Goal: Information Seeking & Learning: Learn about a topic

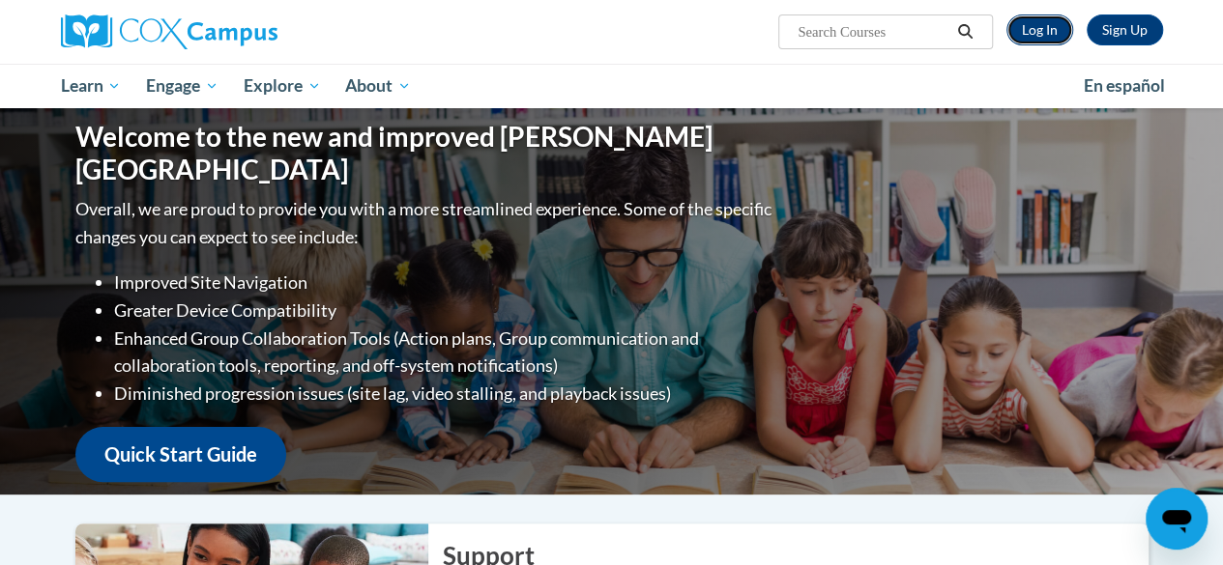
click at [1035, 33] on link "Log In" at bounding box center [1039, 29] width 67 height 31
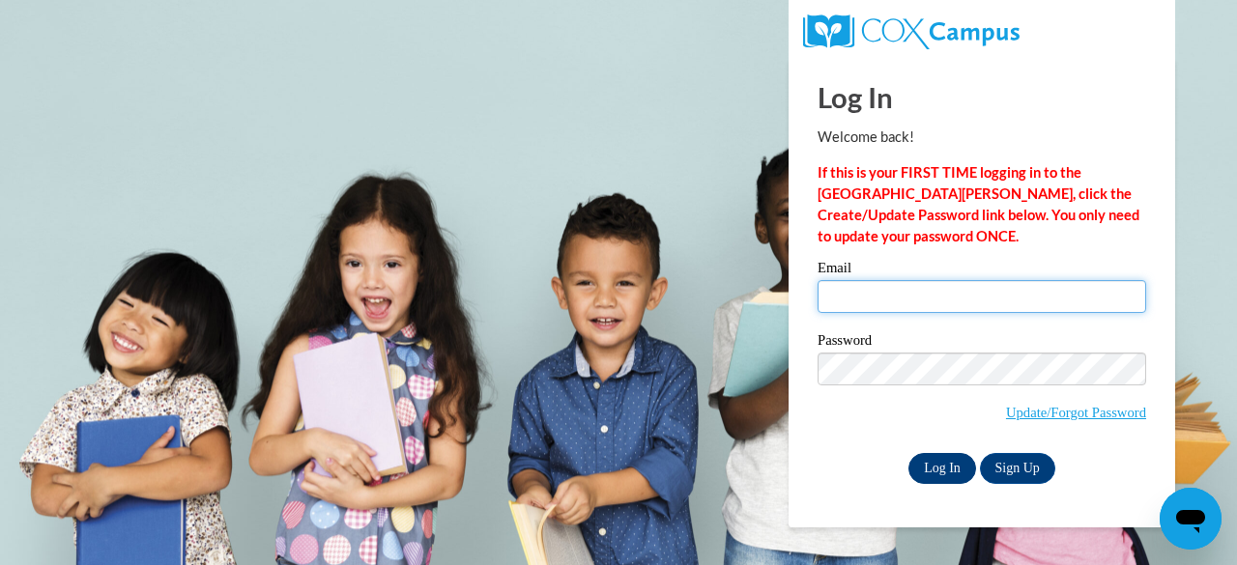
type input "debra.loomis@muskegonorway.org"
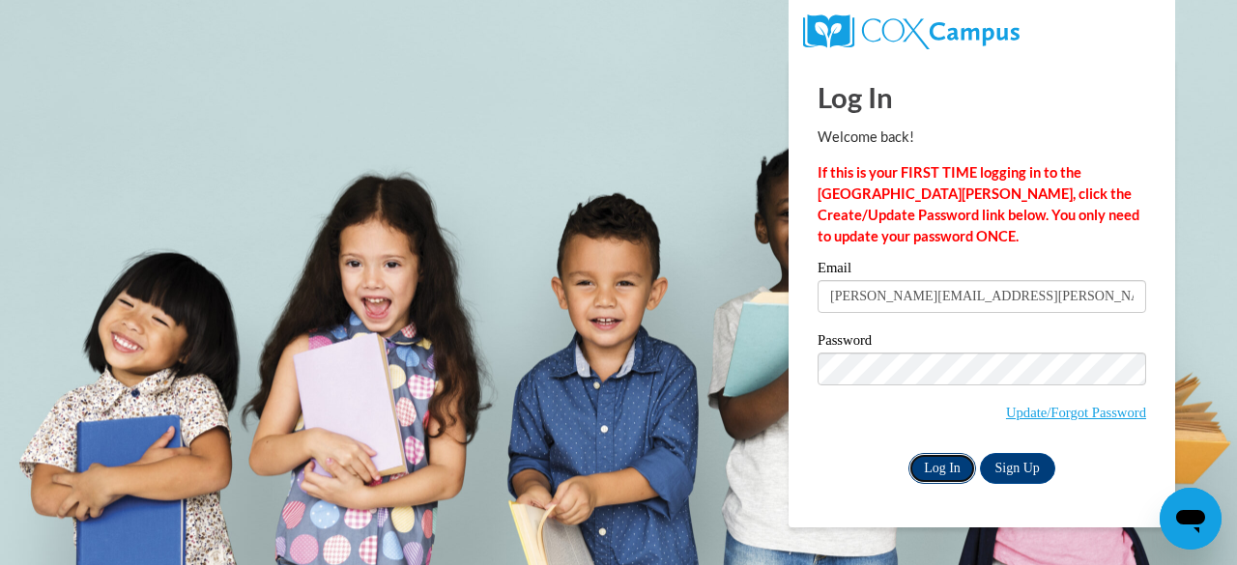
click at [948, 471] on input "Log In" at bounding box center [943, 468] width 68 height 31
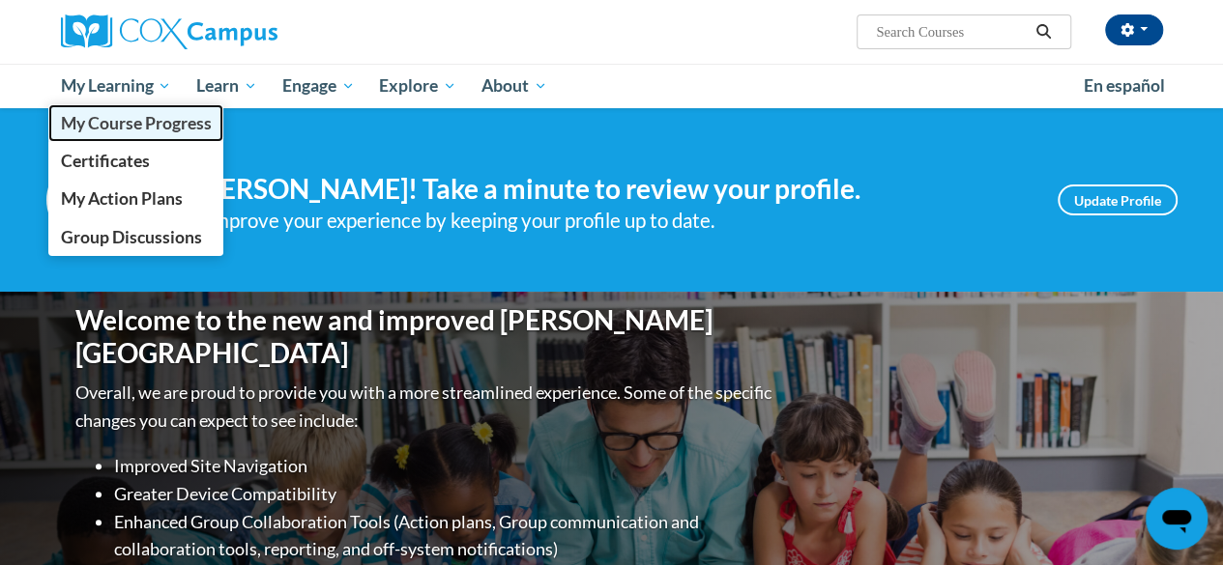
click at [158, 125] on span "My Course Progress" at bounding box center [135, 123] width 151 height 20
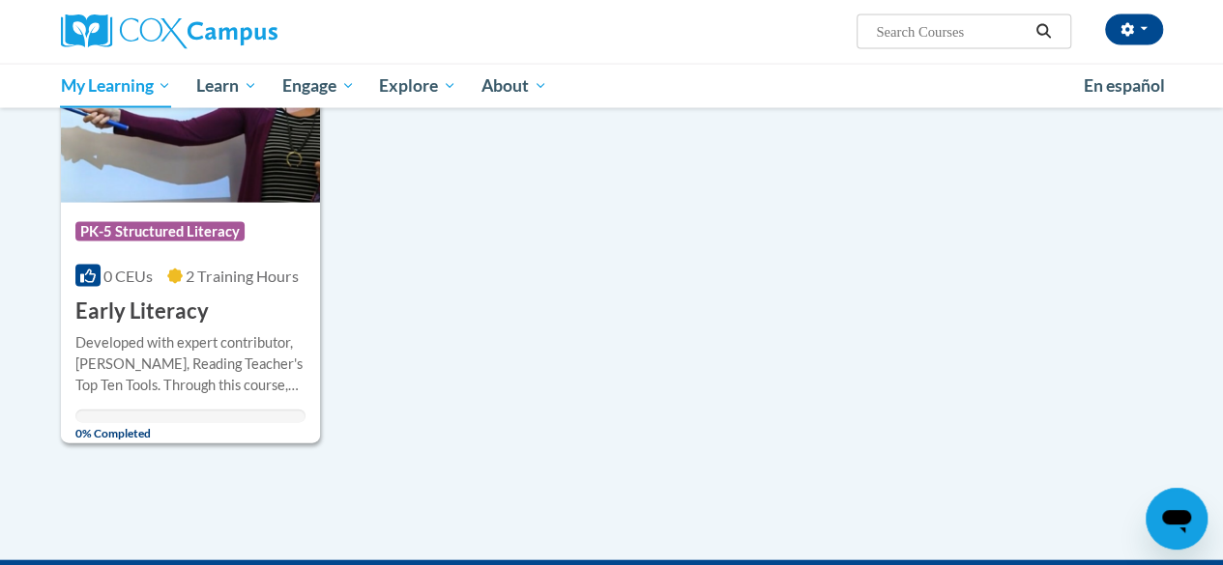
scroll to position [1999, 0]
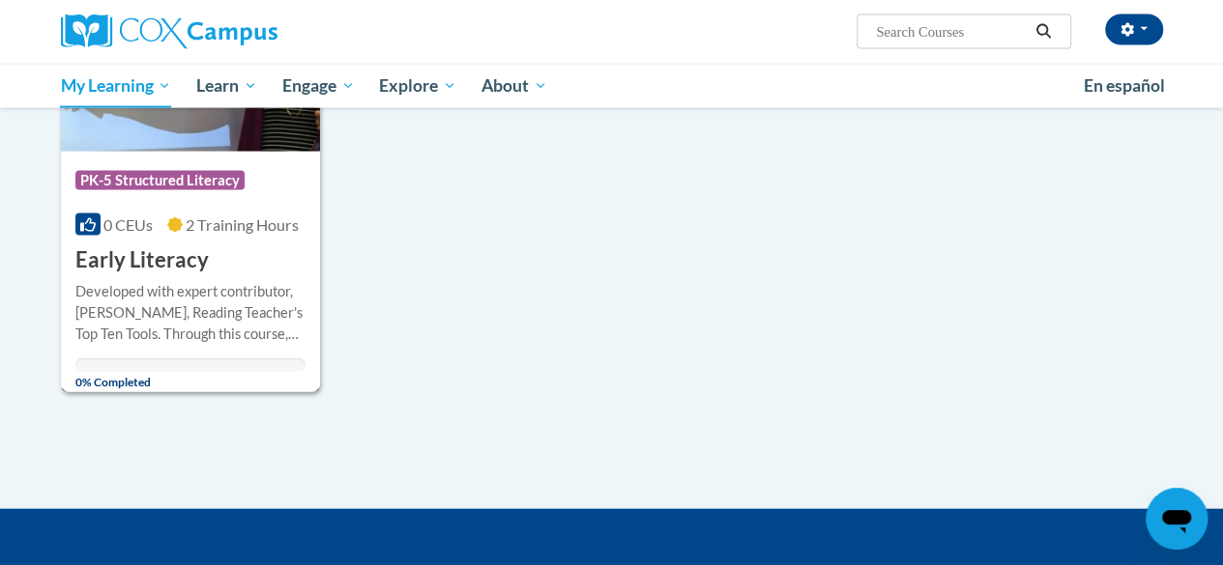
click at [172, 287] on div "Developed with expert contributor, [PERSON_NAME], Reading Teacher's Top Ten Too…" at bounding box center [190, 313] width 230 height 64
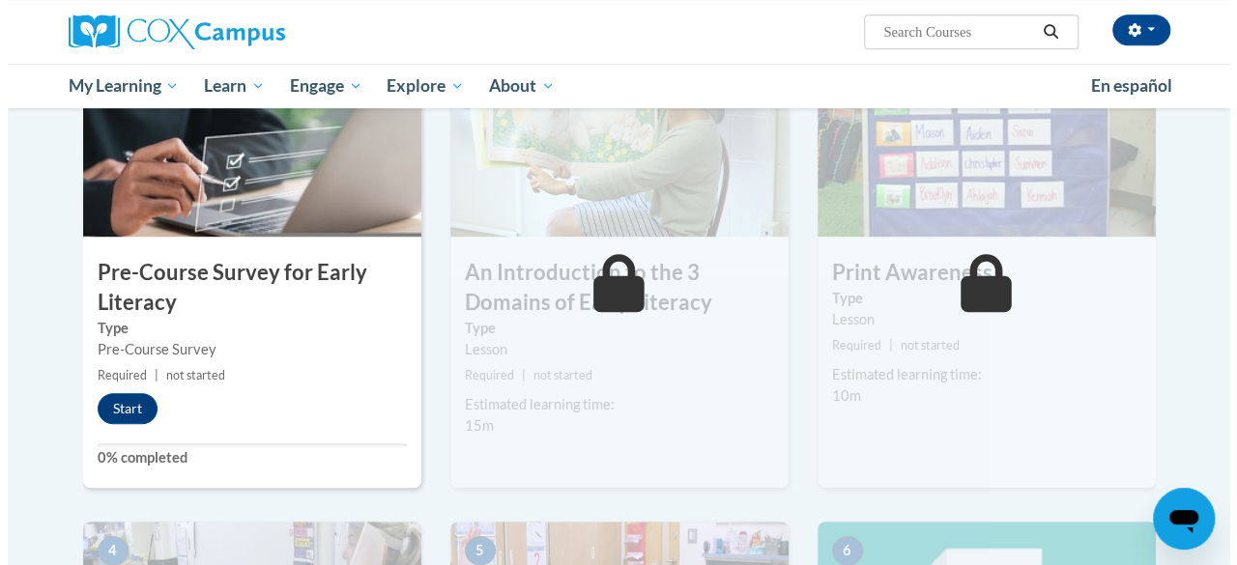
scroll to position [466, 0]
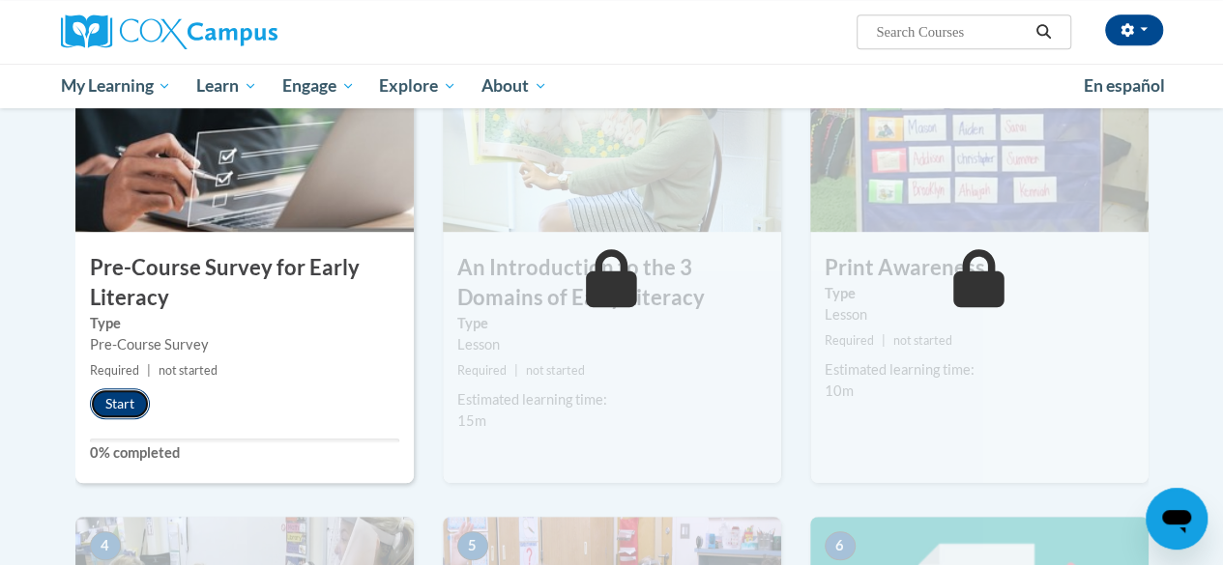
click at [109, 408] on button "Start" at bounding box center [120, 404] width 60 height 31
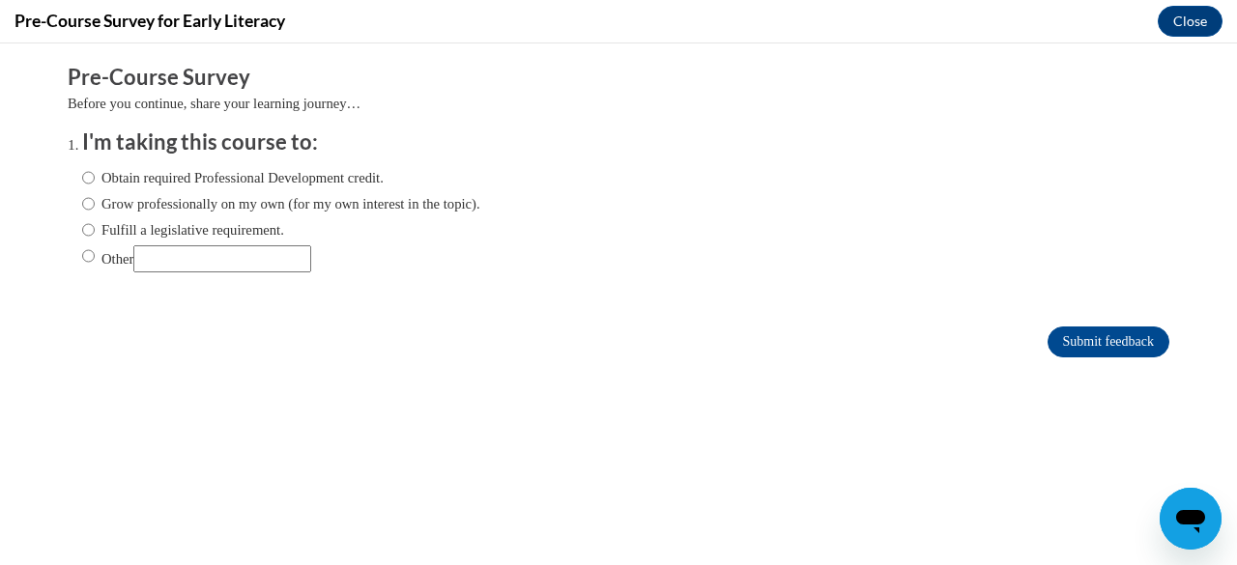
scroll to position [0, 0]
click at [82, 175] on input "Obtain required Professional Development credit." at bounding box center [88, 177] width 13 height 21
radio input "true"
click at [1067, 344] on input "Submit feedback" at bounding box center [1109, 342] width 122 height 31
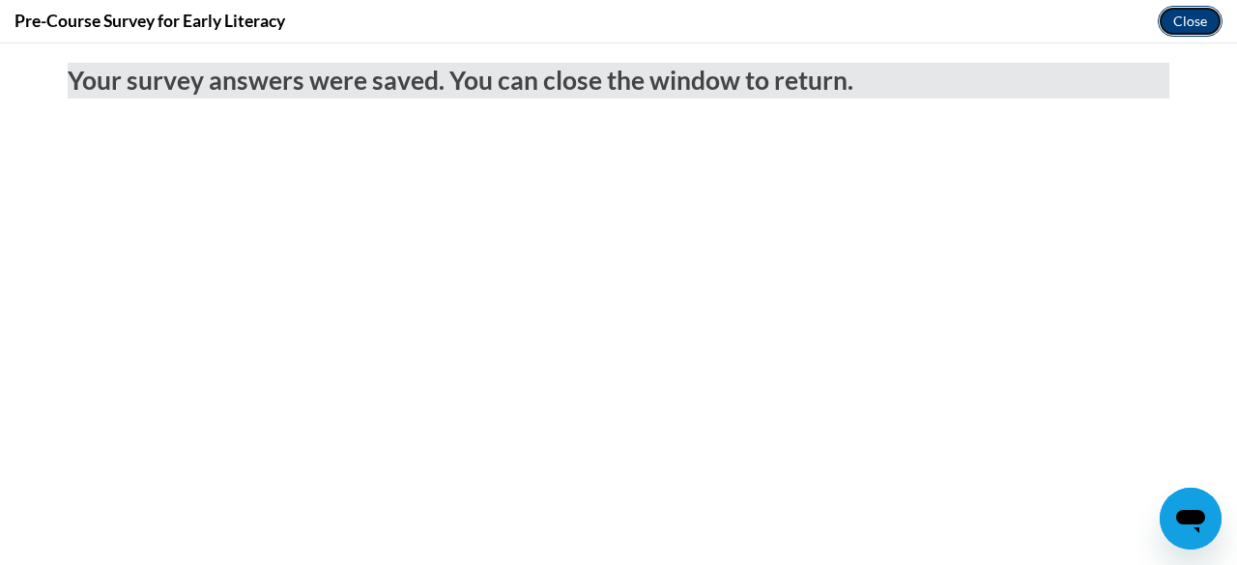
click at [1189, 20] on button "Close" at bounding box center [1190, 21] width 65 height 31
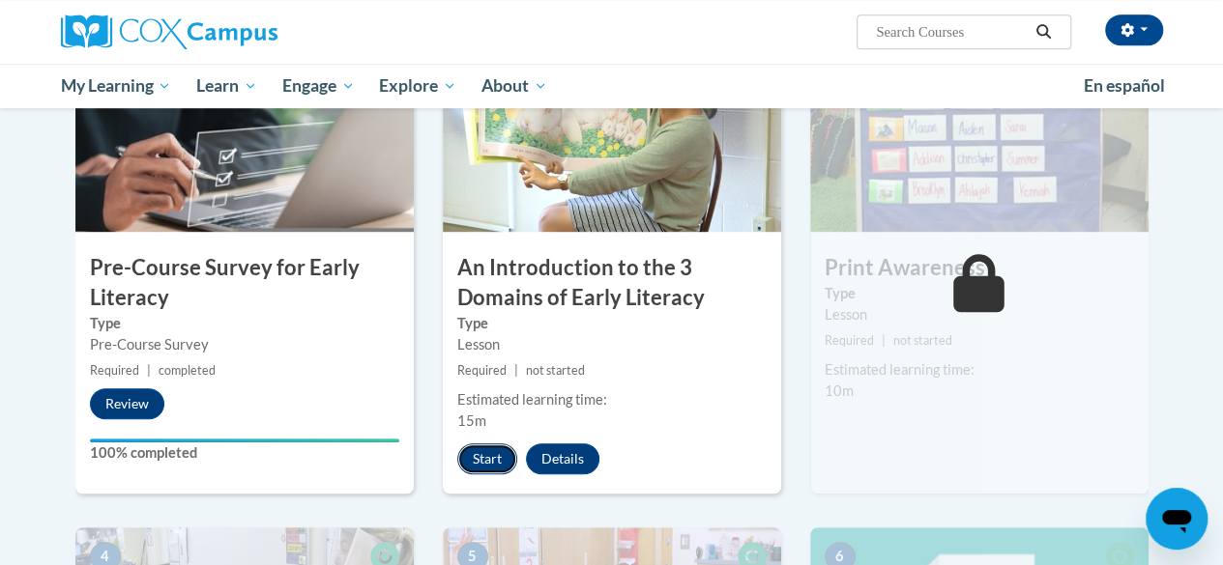
click at [483, 463] on button "Start" at bounding box center [487, 459] width 60 height 31
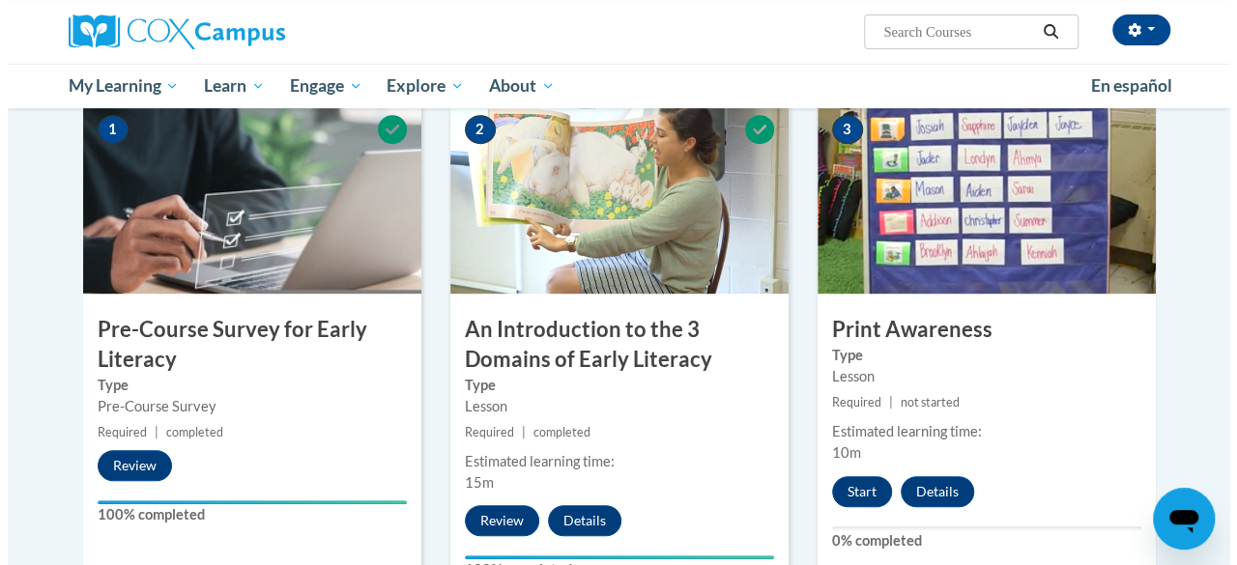
scroll to position [543, 0]
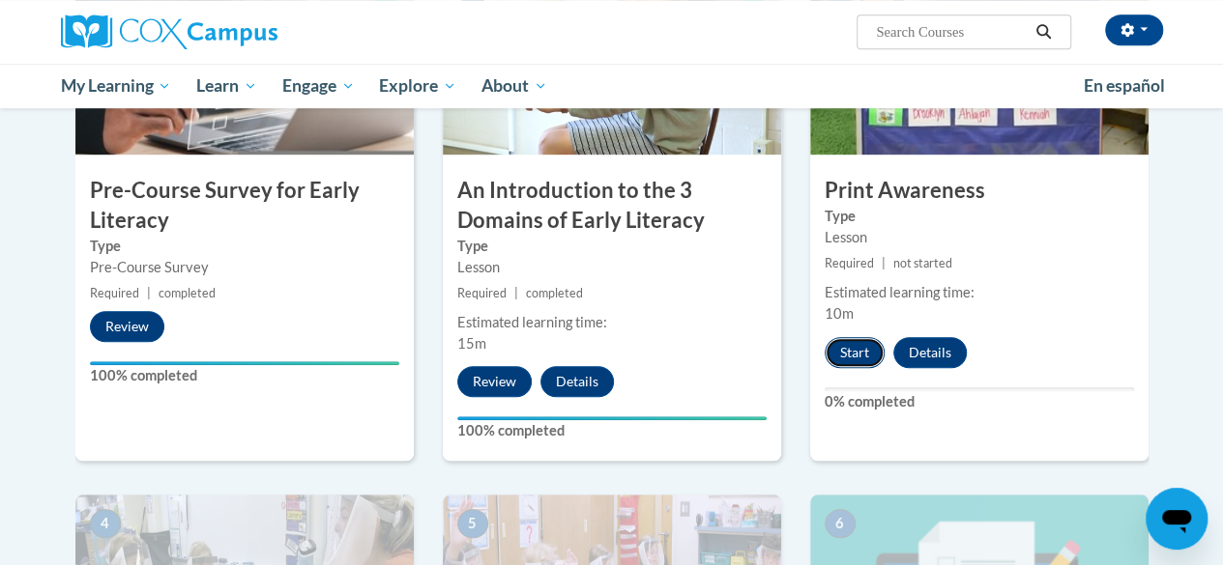
click at [843, 350] on button "Start" at bounding box center [854, 352] width 60 height 31
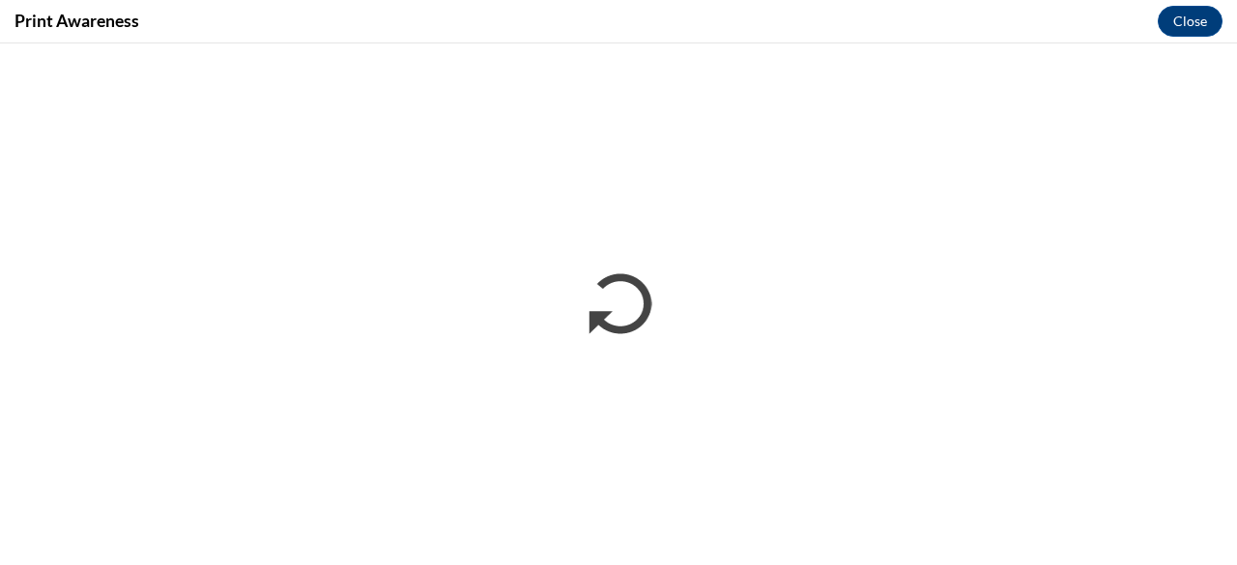
scroll to position [0, 0]
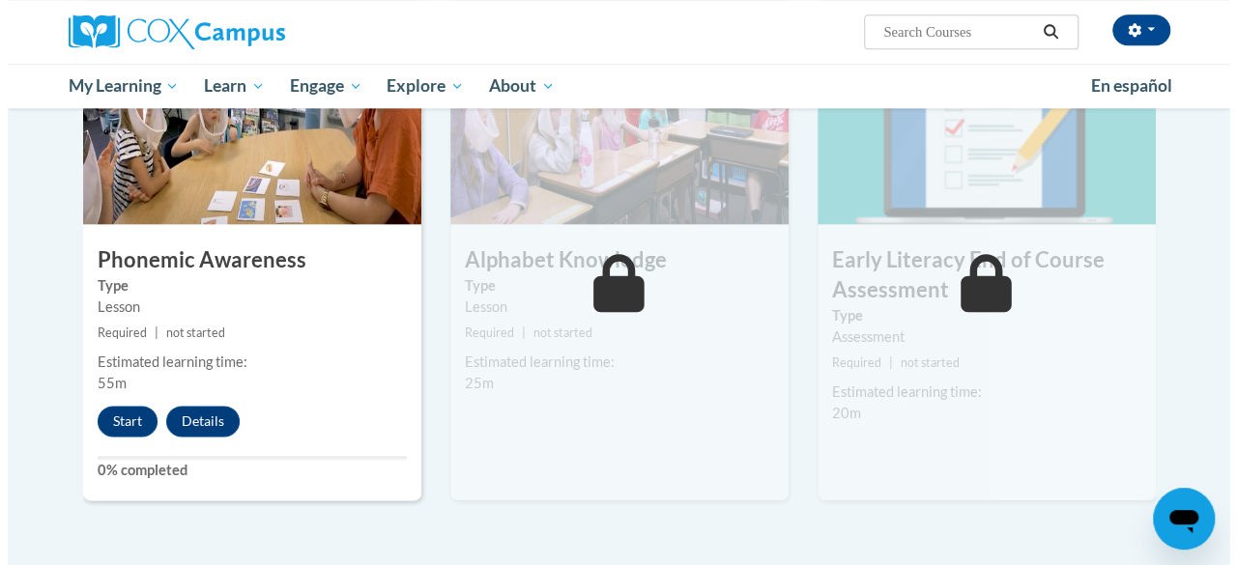
scroll to position [1008, 0]
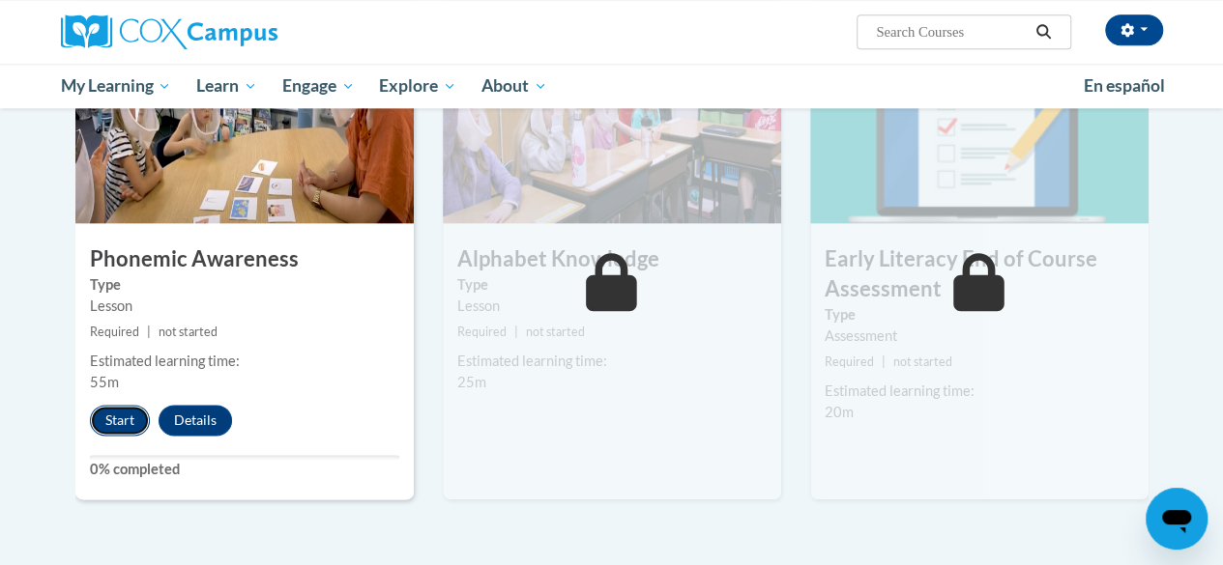
click at [117, 415] on button "Start" at bounding box center [120, 420] width 60 height 31
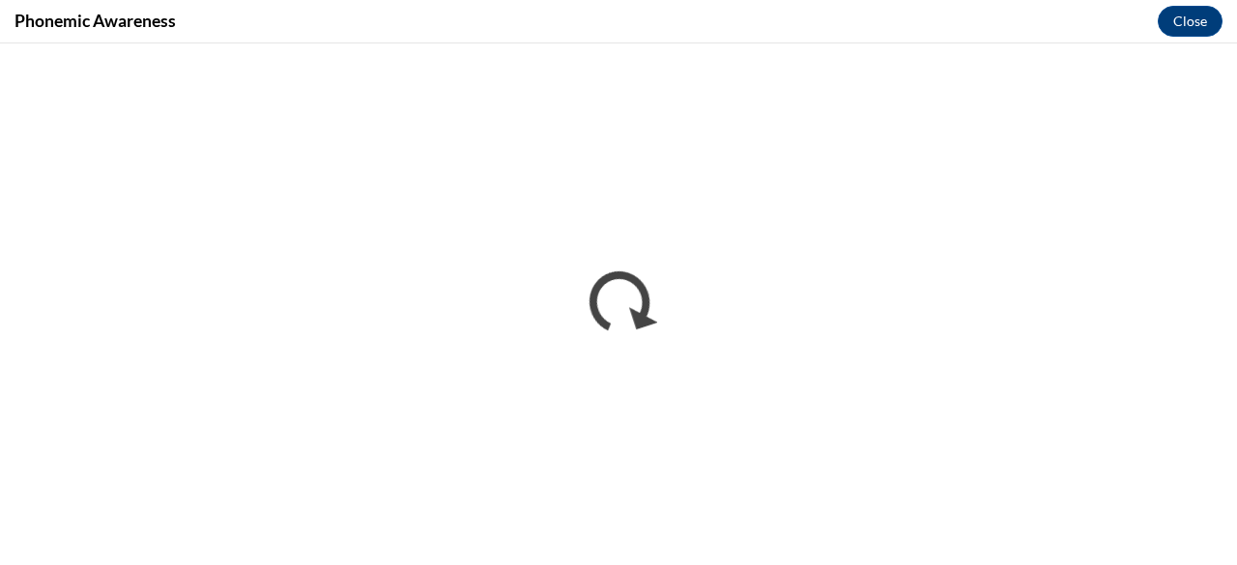
scroll to position [0, 0]
